Goal: Obtain resource: Obtain resource

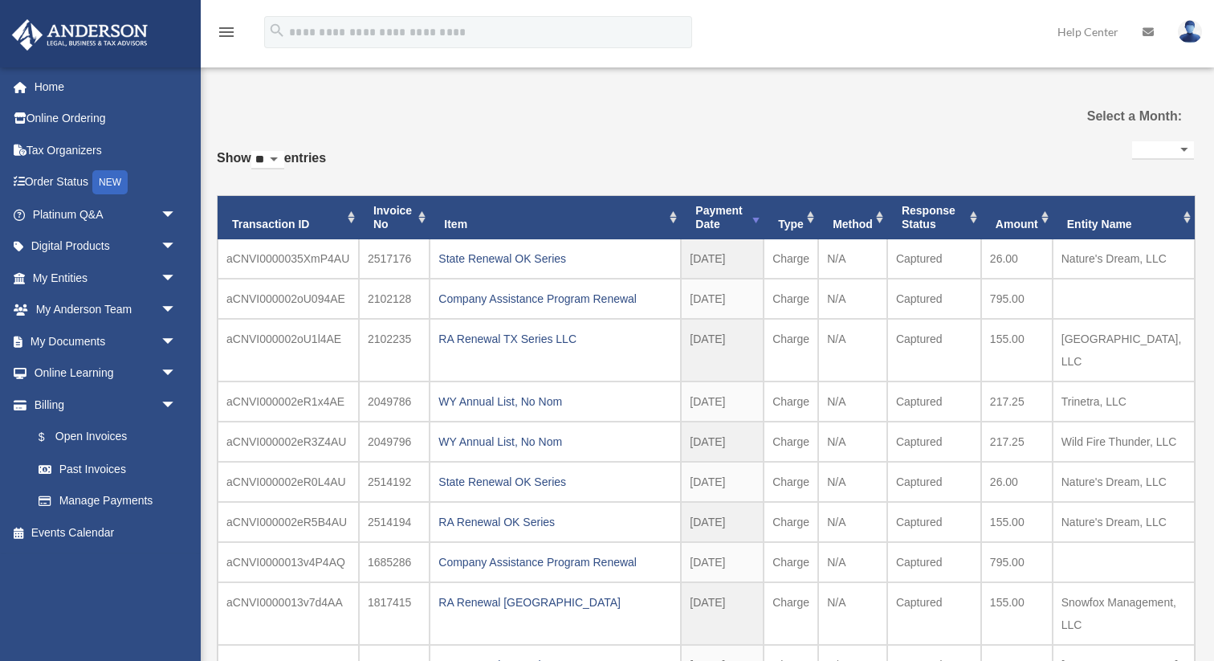
select select
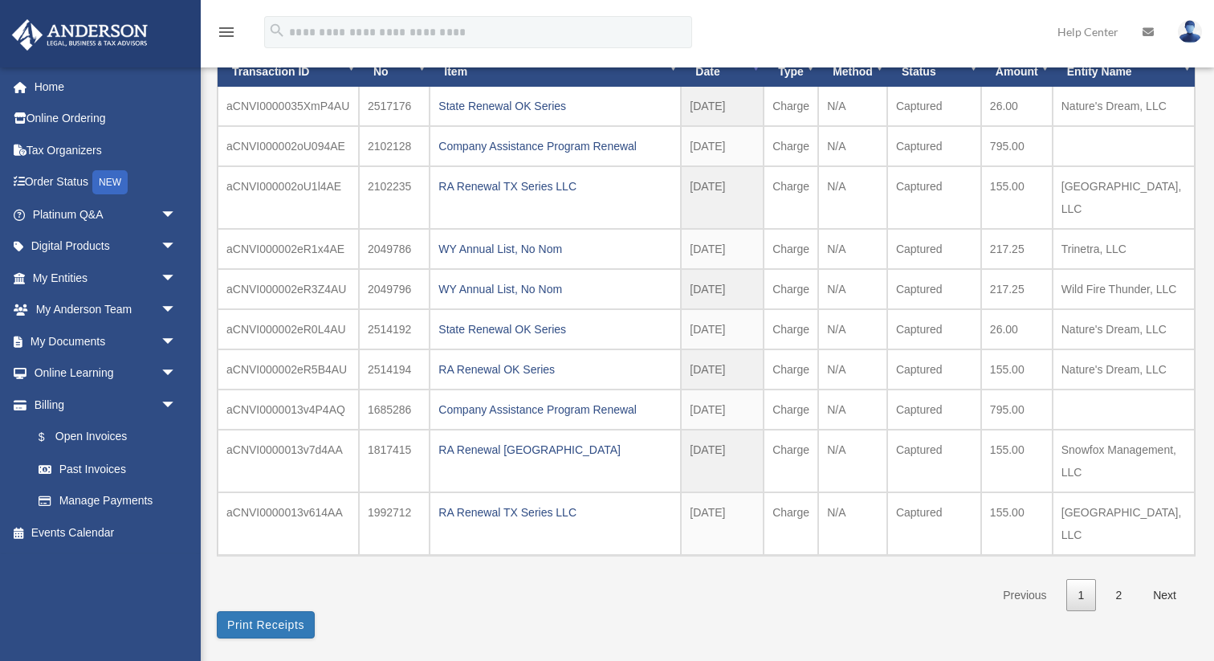
scroll to position [155, 0]
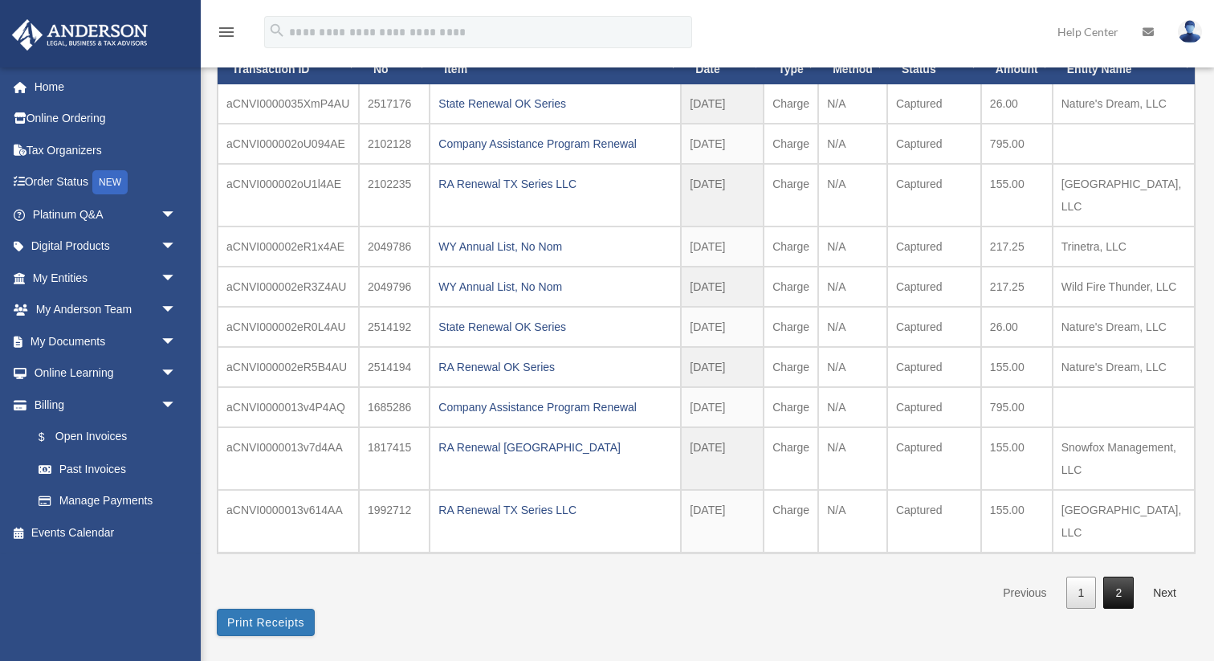
click at [1115, 576] on link "2" at bounding box center [1118, 592] width 31 height 33
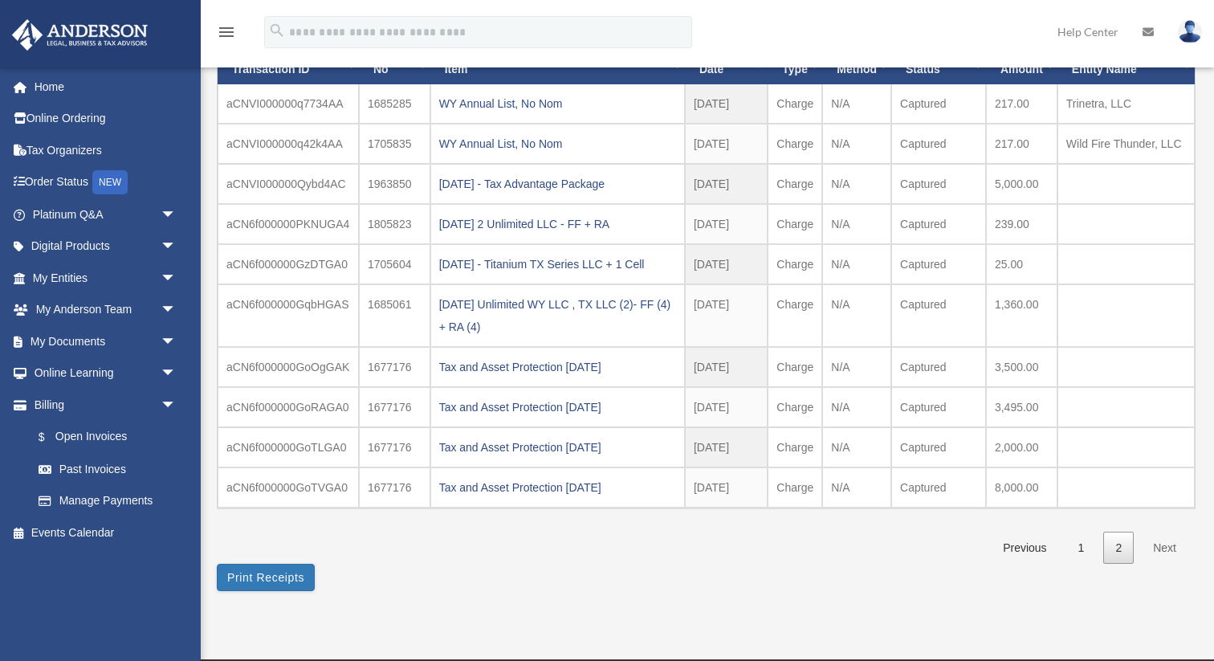
click at [1169, 543] on link "Next" at bounding box center [1164, 547] width 47 height 33
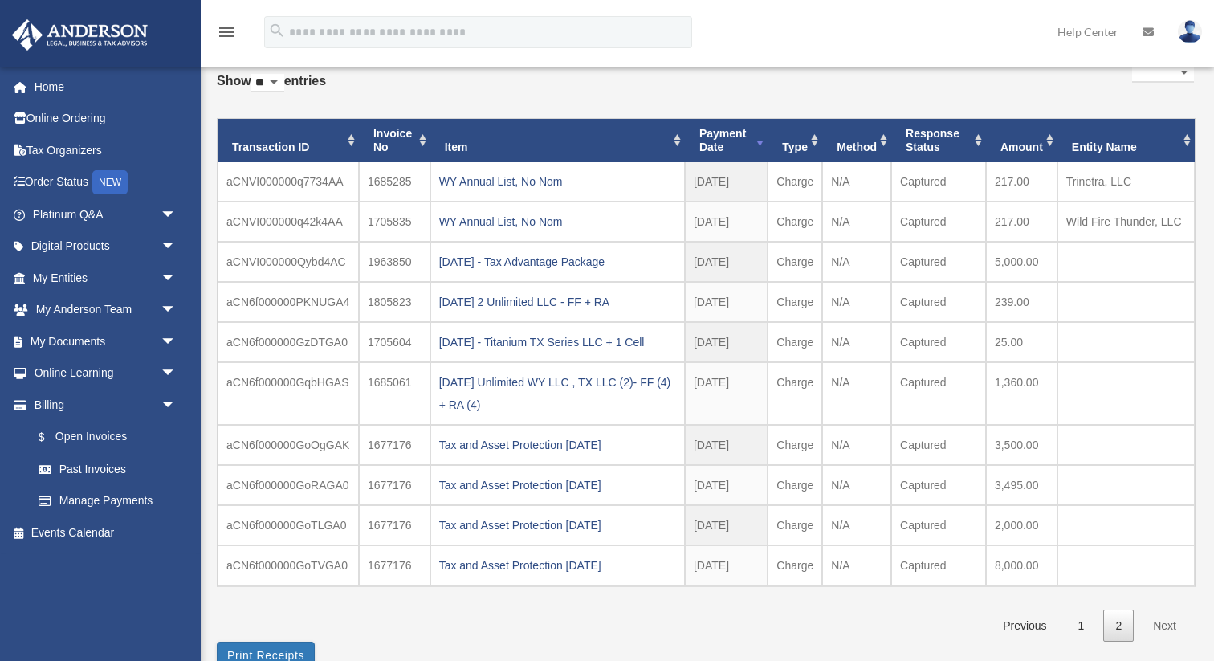
scroll to position [62, 0]
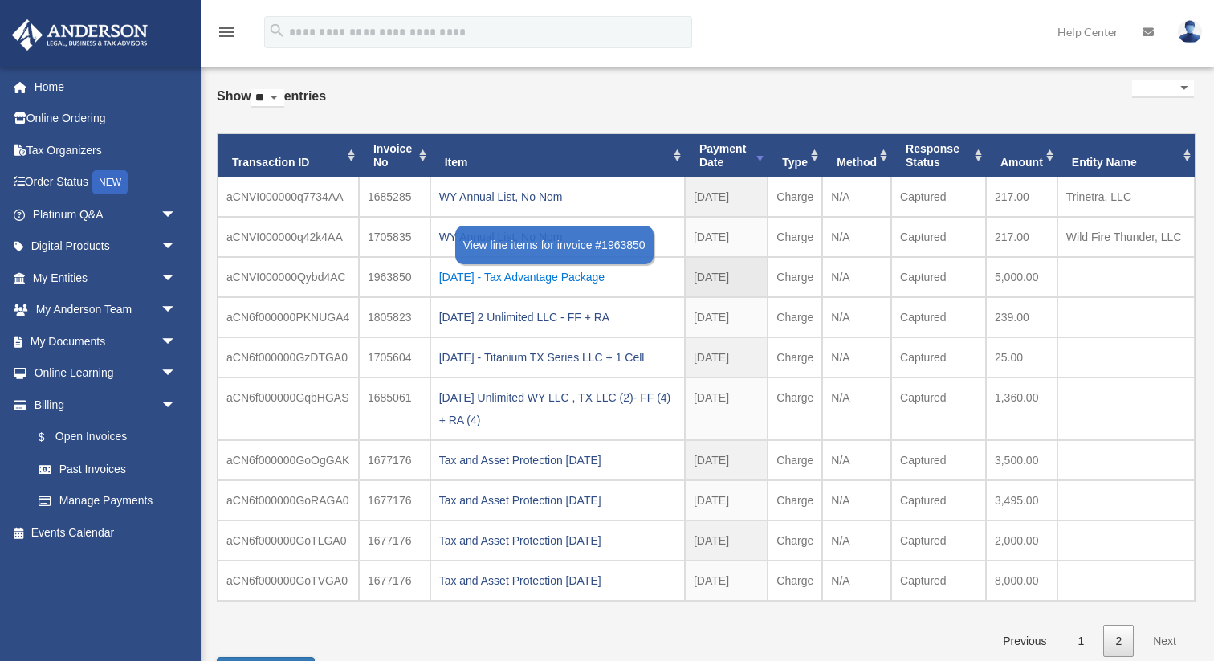
click at [587, 279] on div "[DATE] - Tax Advantage Package" at bounding box center [557, 277] width 237 height 22
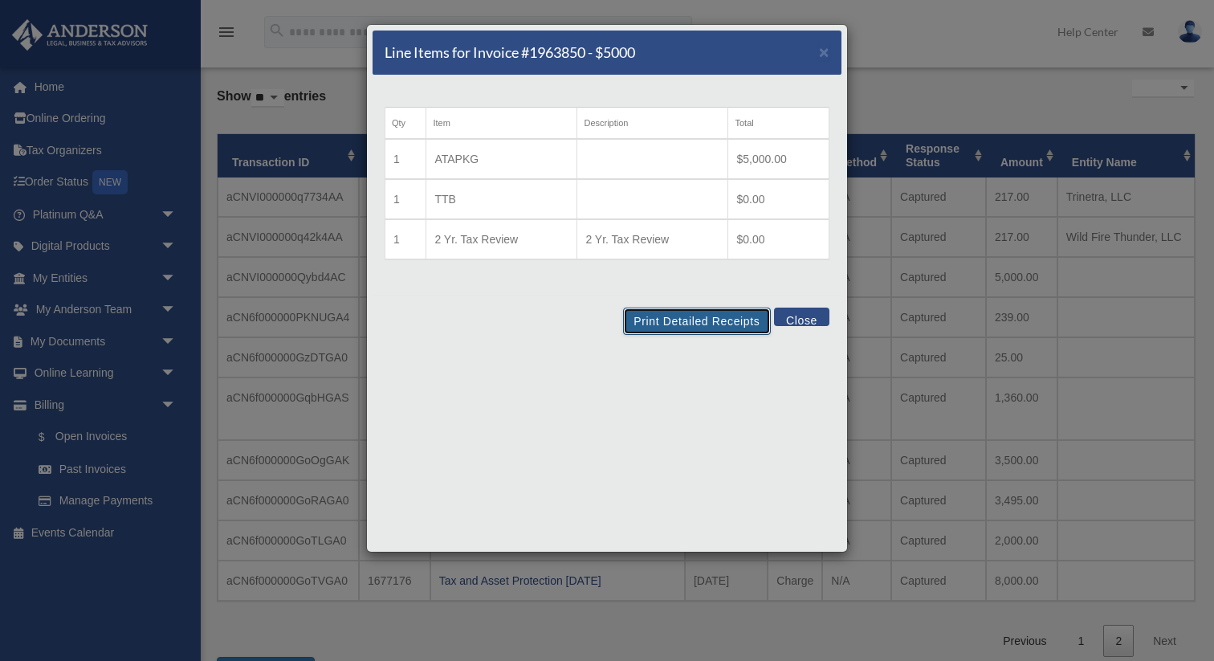
click at [701, 320] on button "Print Detailed Receipts" at bounding box center [696, 320] width 147 height 27
click at [821, 58] on span "×" at bounding box center [824, 52] width 10 height 18
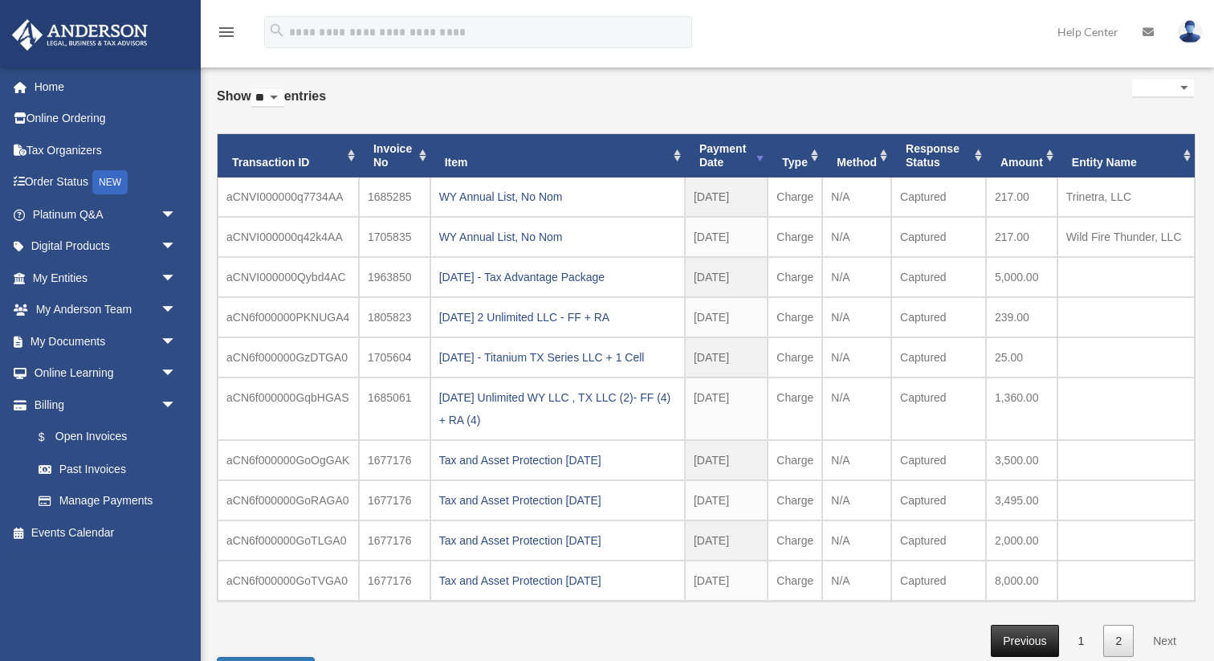
click at [1028, 636] on link "Previous" at bounding box center [1023, 640] width 67 height 33
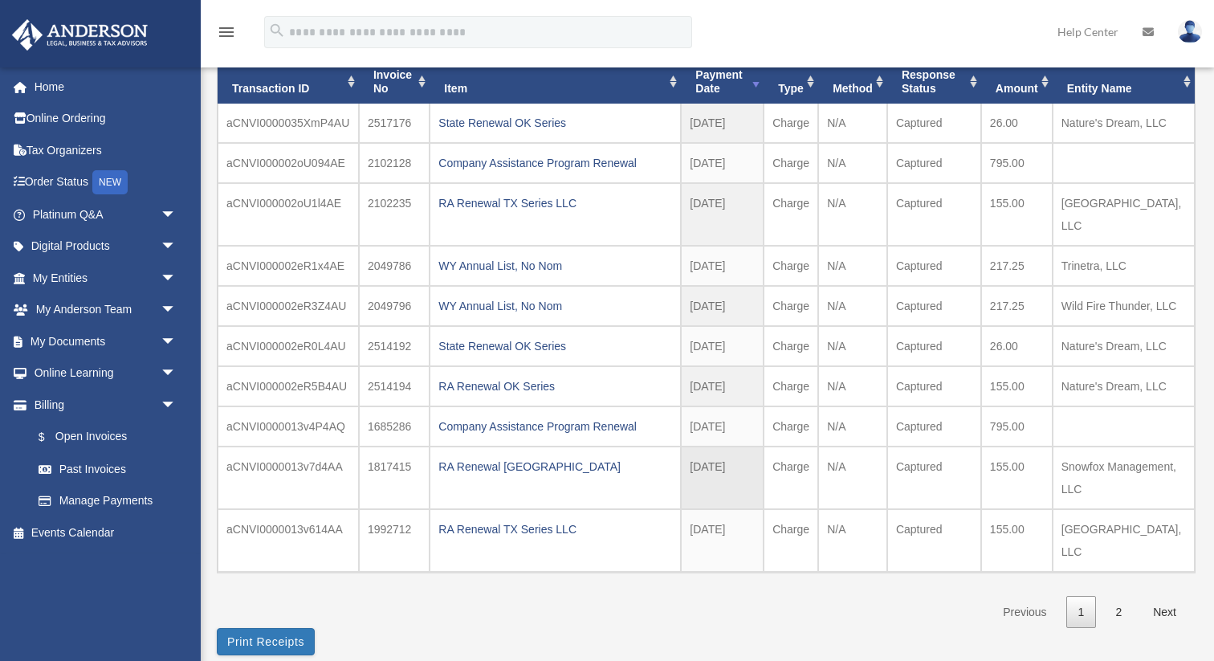
scroll to position [137, 0]
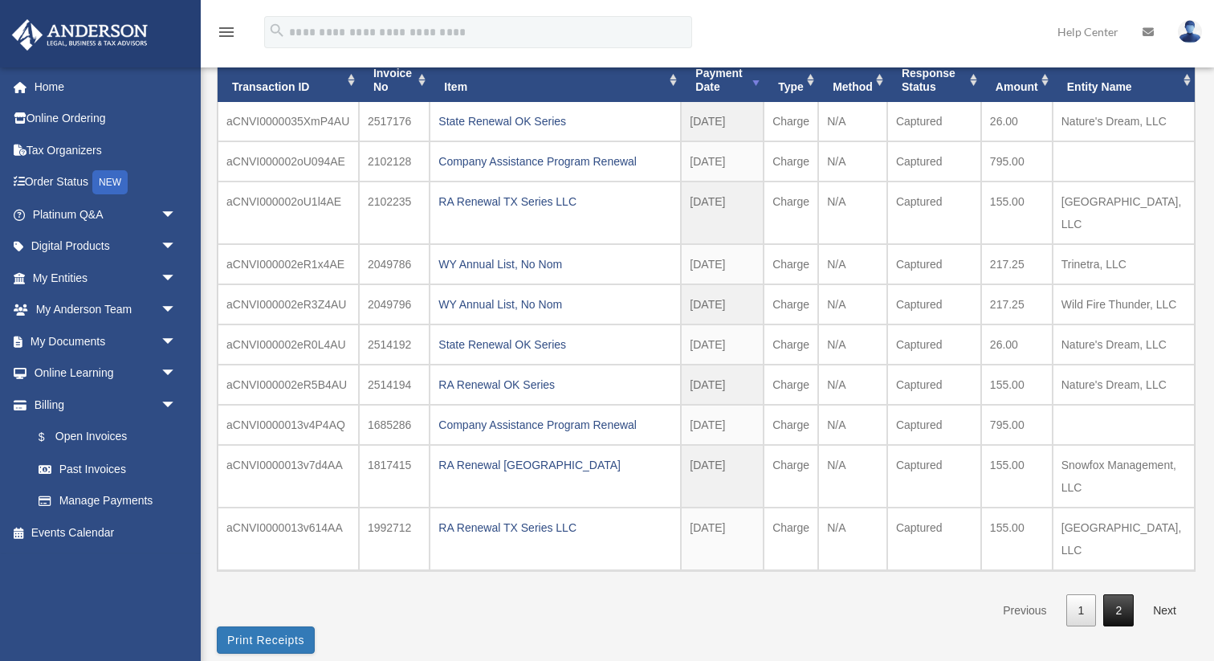
click at [1117, 594] on link "2" at bounding box center [1118, 610] width 31 height 33
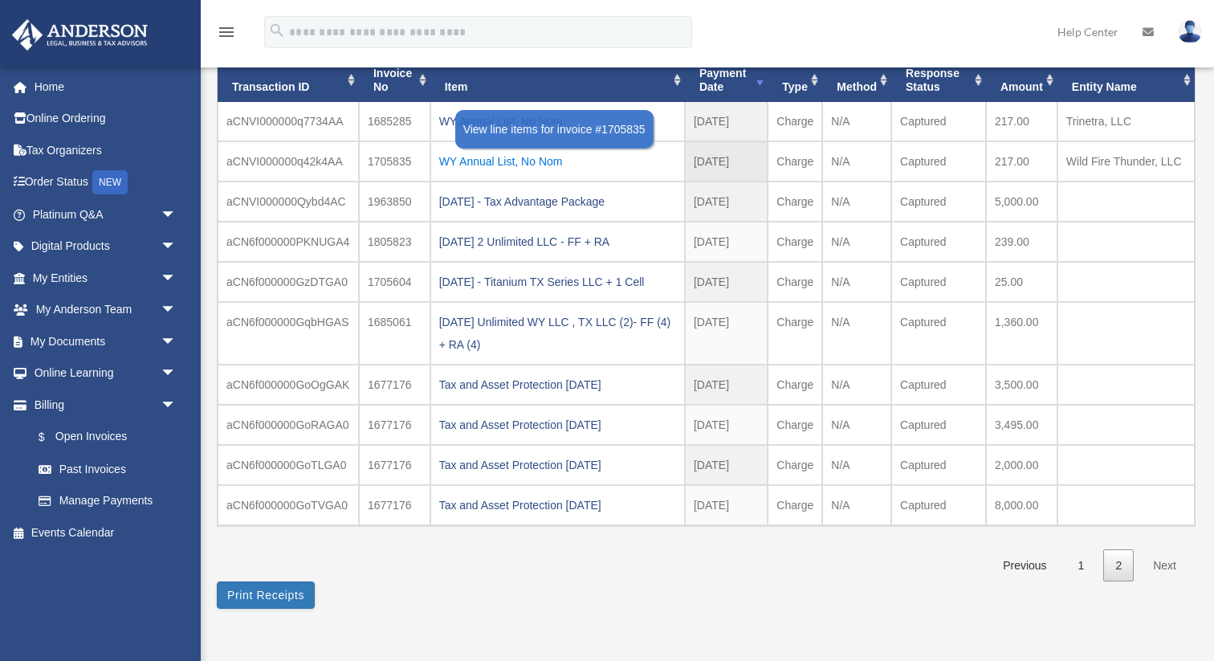
click at [492, 161] on div "WY Annual List, No Nom" at bounding box center [557, 161] width 237 height 22
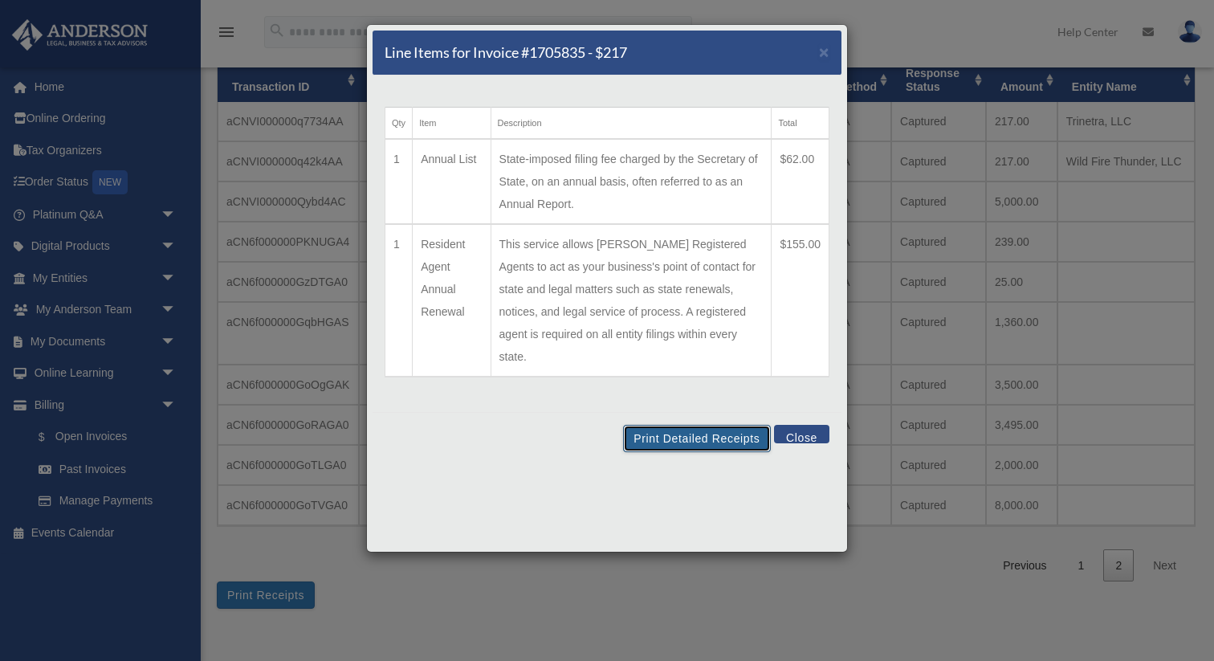
click at [681, 425] on button "Print Detailed Receipts" at bounding box center [696, 438] width 147 height 27
click at [824, 54] on span "×" at bounding box center [824, 52] width 10 height 18
